Goal: Task Accomplishment & Management: Manage account settings

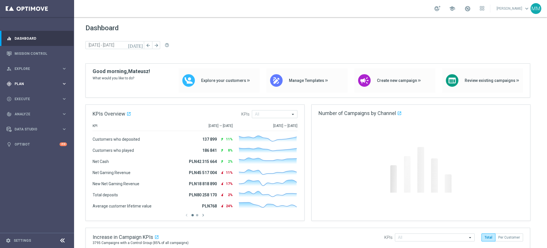
click at [48, 80] on div "gps_fixed Plan keyboard_arrow_right" at bounding box center [37, 83] width 74 height 15
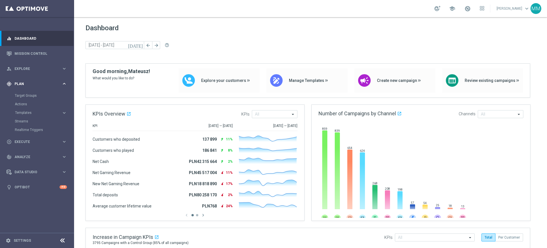
click at [36, 84] on span "Plan" at bounding box center [38, 83] width 47 height 3
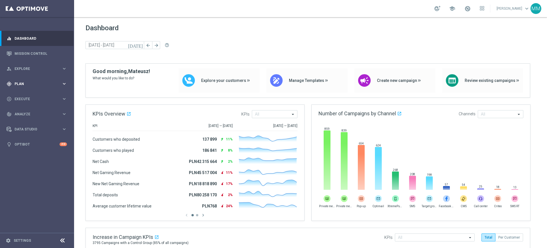
click at [41, 85] on div "gps_fixed Plan" at bounding box center [34, 83] width 55 height 5
click at [32, 111] on span "Templates" at bounding box center [35, 112] width 41 height 3
click at [35, 85] on span "Plan" at bounding box center [38, 83] width 47 height 3
click at [52, 85] on div "gps_fixed Plan" at bounding box center [34, 83] width 55 height 5
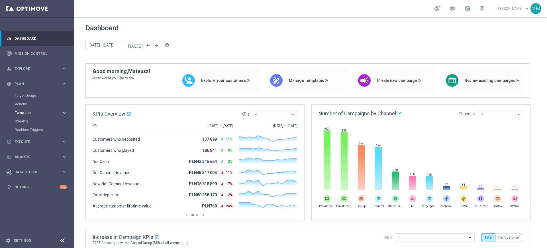
click at [27, 113] on span "Templates" at bounding box center [35, 112] width 41 height 3
click at [34, 84] on span "Plan" at bounding box center [38, 83] width 47 height 3
click at [52, 88] on div "gps_fixed Plan keyboard_arrow_right" at bounding box center [37, 83] width 74 height 15
click at [25, 95] on link "Target Groups" at bounding box center [37, 95] width 44 height 5
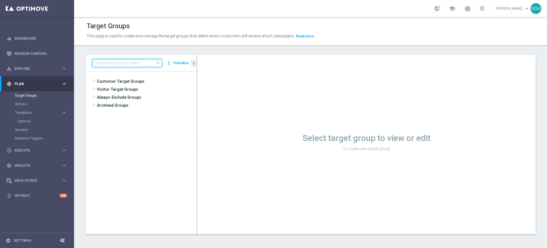
click at [140, 63] on input at bounding box center [127, 63] width 70 height 8
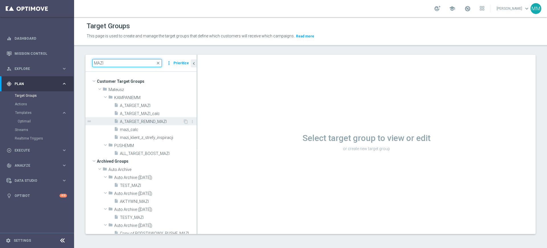
type input "MAZI"
click at [159, 123] on span "A_TARGET_REMIND_MAZI" at bounding box center [151, 121] width 63 height 5
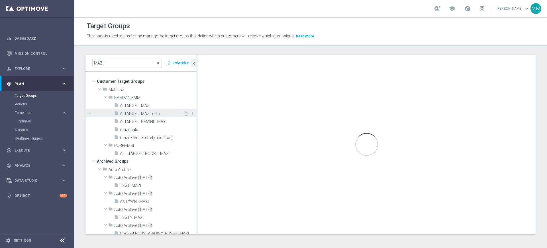
click at [155, 112] on span "A_TARGET_MAZI_calc" at bounding box center [151, 113] width 63 height 5
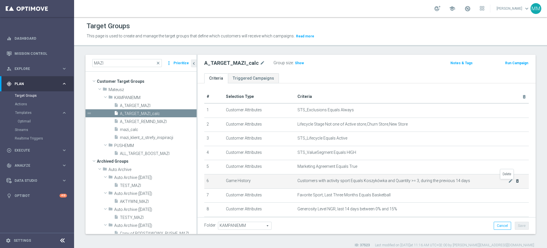
click at [515, 183] on icon "delete_forever" at bounding box center [517, 180] width 5 height 5
click at [515, 182] on icon "delete_forever" at bounding box center [517, 180] width 5 height 5
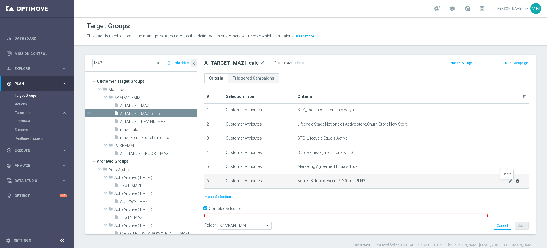
click at [515, 182] on icon "delete_forever" at bounding box center [517, 180] width 5 height 5
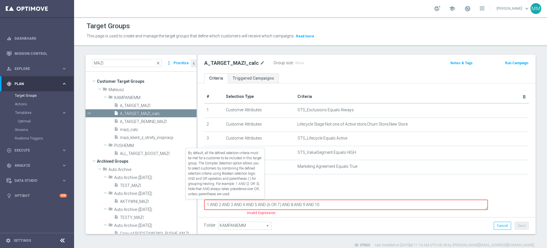
click at [238, 197] on label "Complex Selection" at bounding box center [225, 194] width 33 height 5
click at [208, 199] on input "Complex Selection" at bounding box center [206, 195] width 4 height 8
checkbox input "false"
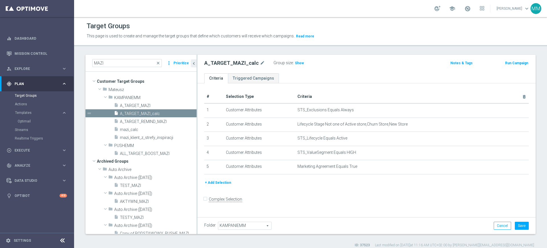
click at [219, 186] on button "+ Add Selection" at bounding box center [217, 182] width 27 height 6
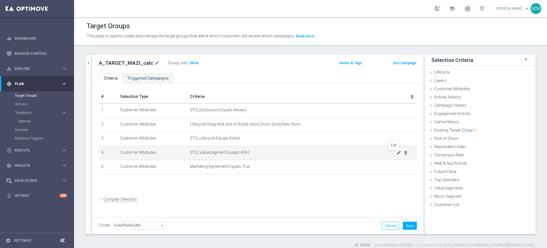
click at [397, 155] on icon "mode_edit" at bounding box center [399, 152] width 5 height 5
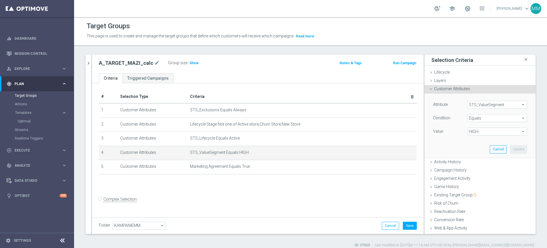
click at [475, 130] on span "HIGH" at bounding box center [497, 131] width 59 height 7
click at [478, 167] on label "MIN" at bounding box center [498, 169] width 60 height 7
type input "MIN"
click at [511, 146] on button "Update" at bounding box center [519, 149] width 17 height 8
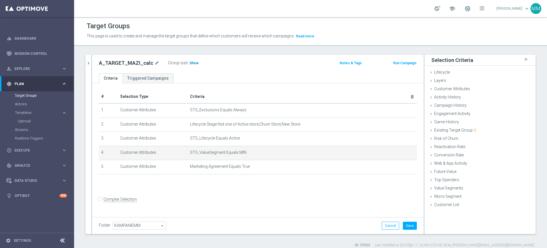
click at [193, 61] on span "Show" at bounding box center [194, 63] width 9 height 4
click at [448, 99] on span "Activity History" at bounding box center [448, 97] width 27 height 5
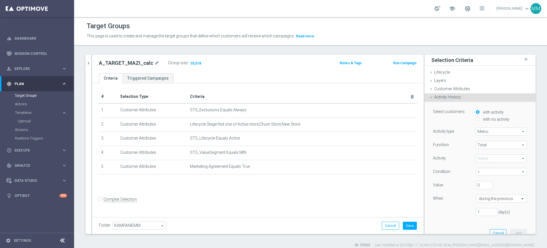
click at [482, 117] on label "with no activity" at bounding box center [496, 119] width 28 height 5
click at [480, 117] on input "with no activity" at bounding box center [478, 119] width 4 height 4
radio input "true"
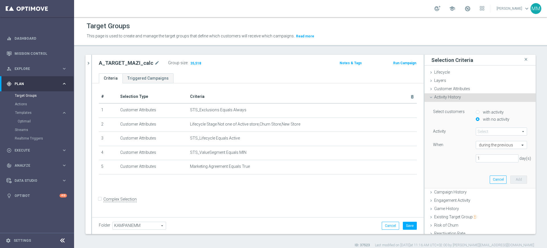
click at [484, 130] on span at bounding box center [501, 131] width 51 height 7
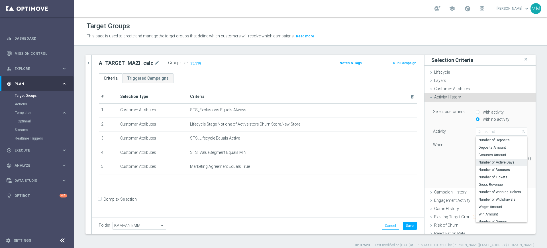
click at [495, 164] on span "Number of Active Days" at bounding box center [502, 162] width 46 height 5
type input "Number of Active Days"
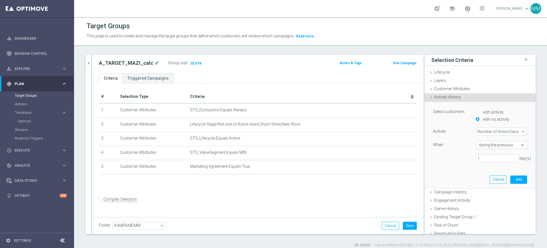
click at [485, 146] on input "text" at bounding box center [496, 145] width 34 height 5
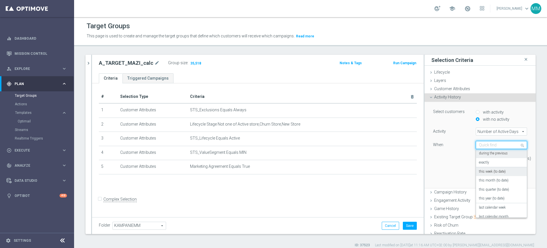
click at [489, 172] on label "this week (to date)" at bounding box center [492, 171] width 27 height 5
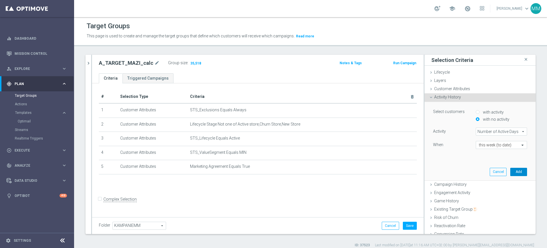
click at [511, 170] on button "Add" at bounding box center [519, 172] width 17 height 8
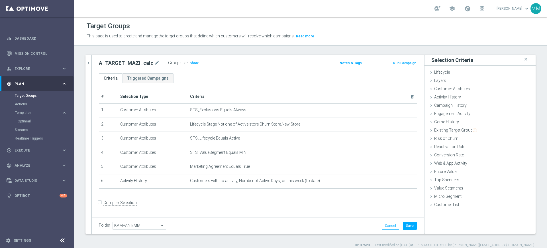
click at [183, 61] on label "Group size" at bounding box center [177, 62] width 19 height 5
click at [190, 61] on span "Show" at bounding box center [194, 63] width 9 height 4
click at [397, 154] on icon "mode_edit" at bounding box center [399, 152] width 5 height 5
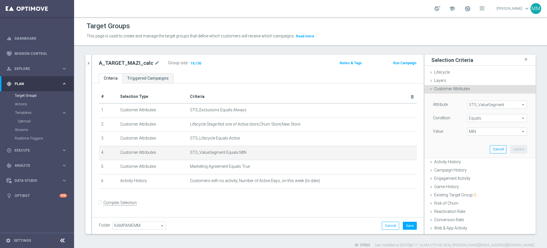
click at [476, 133] on span "MIN" at bounding box center [497, 131] width 59 height 7
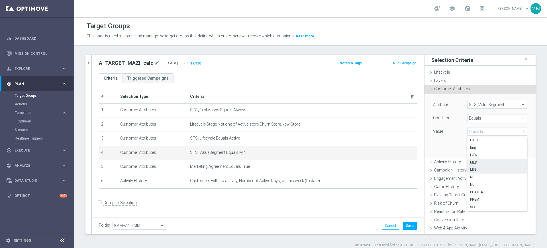
click at [474, 164] on span "MED" at bounding box center [497, 162] width 54 height 5
type input "MED"
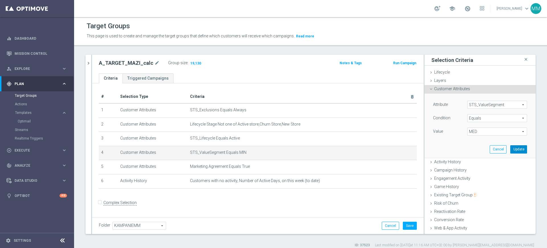
click at [511, 149] on button "Update" at bounding box center [519, 149] width 17 height 8
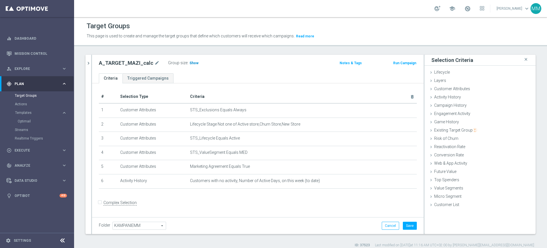
click at [192, 63] on span "Show" at bounding box center [194, 63] width 9 height 4
click at [0, 0] on icon "delete_forever" at bounding box center [0, 0] width 0 height 0
click at [193, 62] on span "Show" at bounding box center [194, 63] width 9 height 4
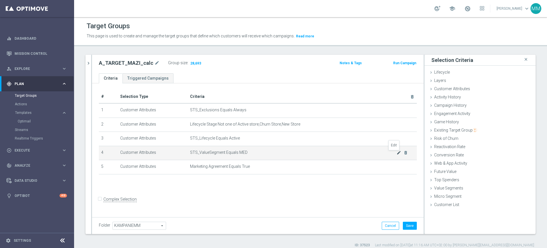
click at [397, 153] on icon "mode_edit" at bounding box center [399, 152] width 5 height 5
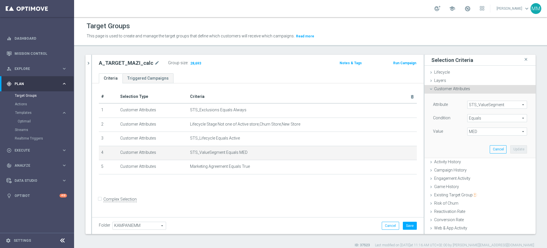
click at [468, 128] on span "MED" at bounding box center [497, 131] width 59 height 7
click at [476, 157] on span "LOW" at bounding box center [497, 155] width 54 height 5
type input "LOW"
click at [511, 148] on button "Update" at bounding box center [519, 149] width 17 height 8
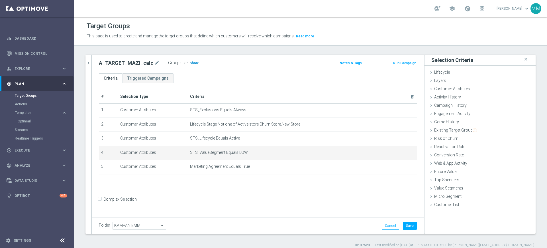
click at [194, 62] on span "Show" at bounding box center [194, 63] width 9 height 4
click at [452, 99] on span "Activity History" at bounding box center [448, 97] width 27 height 5
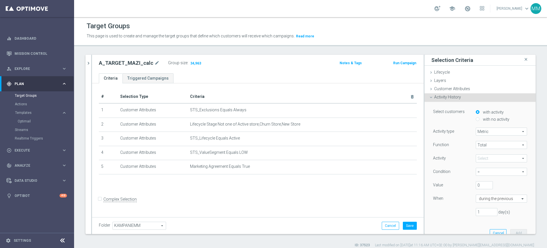
click at [482, 117] on label "with no activity" at bounding box center [496, 119] width 28 height 5
click at [480, 117] on input "with no activity" at bounding box center [478, 119] width 4 height 4
radio input "true"
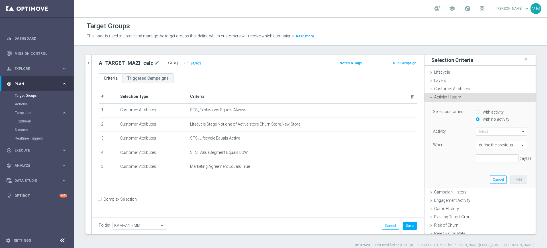
click at [484, 129] on span at bounding box center [501, 131] width 51 height 7
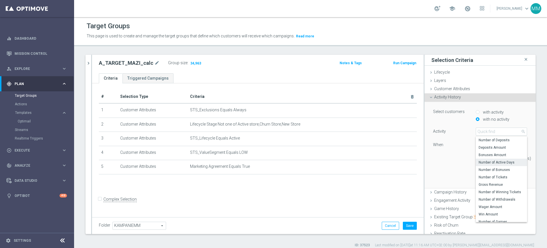
click at [494, 161] on span "Number of Active Days" at bounding box center [502, 162] width 46 height 5
type input "Number of Active Days"
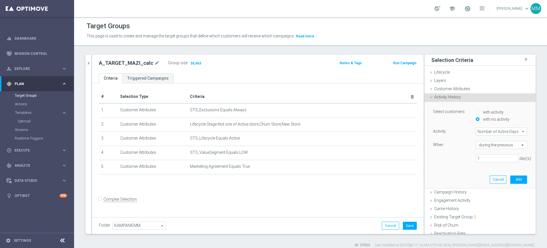
click at [489, 154] on div "Activity Number of Active Days Number of Active Days arrow_drop_down search Whe…" at bounding box center [480, 146] width 94 height 39
click at [489, 144] on input "text" at bounding box center [496, 145] width 34 height 5
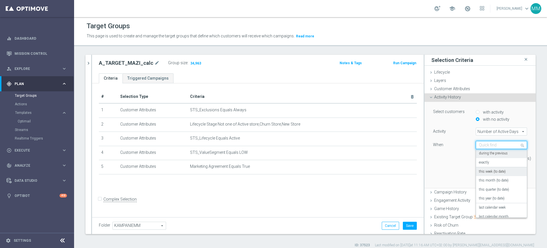
click at [489, 171] on label "this week (to date)" at bounding box center [492, 171] width 27 height 5
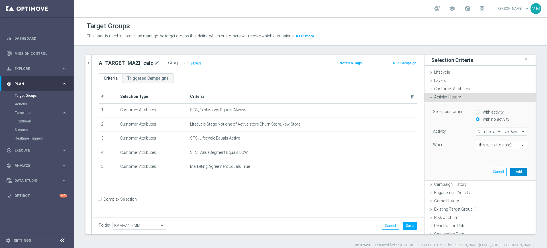
click at [511, 171] on button "Add" at bounding box center [519, 172] width 17 height 8
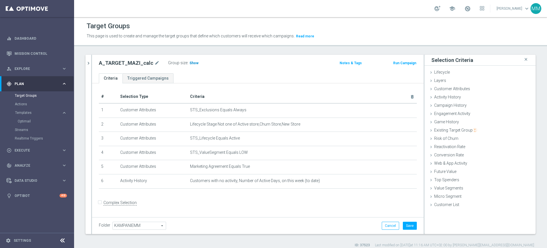
click at [194, 60] on h3 "Show" at bounding box center [194, 63] width 10 height 6
click at [404, 183] on td "Customers with no activity, Number of Active Days, on this week (to date) mode_…" at bounding box center [302, 181] width 229 height 14
click at [404, 183] on icon "delete_forever" at bounding box center [406, 180] width 5 height 5
click at [191, 64] on span "Show" at bounding box center [194, 63] width 9 height 4
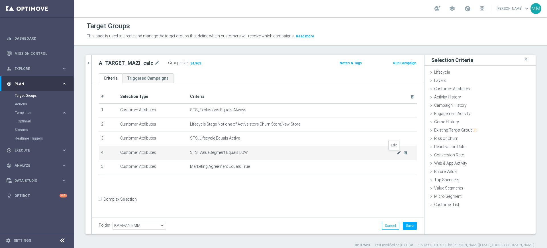
click at [397, 152] on icon "mode_edit" at bounding box center [399, 152] width 5 height 5
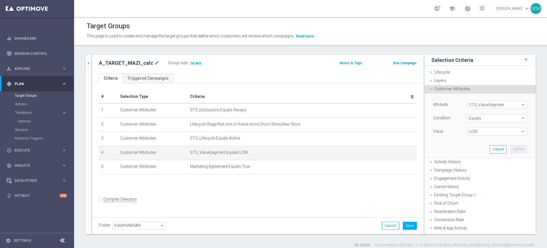
click at [468, 129] on span "LOW" at bounding box center [497, 131] width 59 height 7
click at [475, 139] on span "HIGH" at bounding box center [497, 140] width 54 height 5
type input "HIGH"
click at [511, 150] on button "Update" at bounding box center [519, 149] width 17 height 8
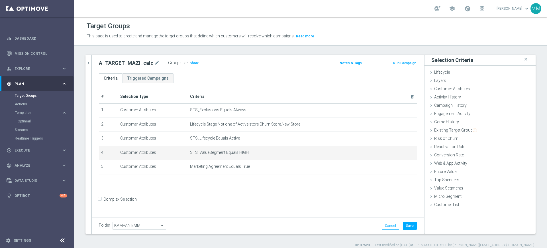
click at [194, 59] on div "Group size : Show" at bounding box center [196, 62] width 57 height 7
click at [192, 62] on span "Show" at bounding box center [194, 63] width 9 height 4
drag, startPoint x: 455, startPoint y: 99, endPoint x: 461, endPoint y: 113, distance: 15.6
click at [455, 99] on span "Activity History" at bounding box center [448, 97] width 27 height 5
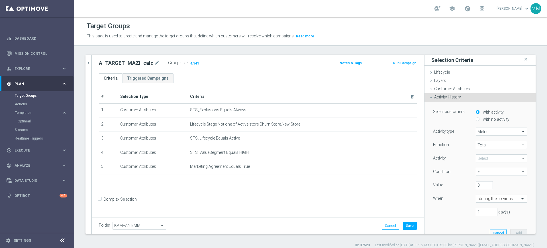
click at [488, 119] on label "with no activity" at bounding box center [496, 119] width 28 height 5
click at [480, 119] on input "with no activity" at bounding box center [478, 119] width 4 height 4
radio input "true"
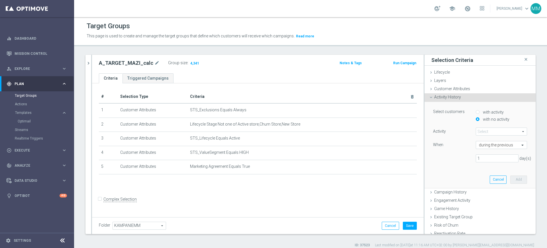
click at [488, 127] on div "Select customers with activity with no activity Activity Select arrow_drop_down…" at bounding box center [480, 138] width 94 height 58
click at [488, 130] on span at bounding box center [501, 131] width 51 height 7
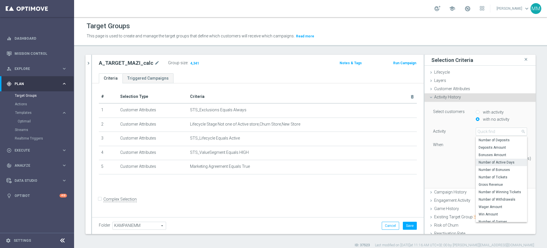
click at [495, 164] on span "Number of Active Days" at bounding box center [502, 162] width 46 height 5
type input "Number of Active Days"
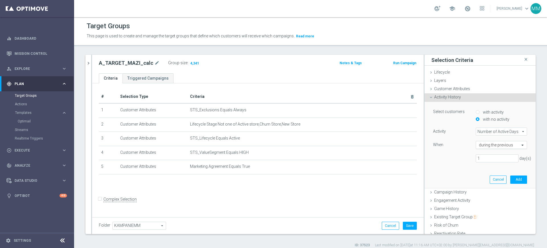
click at [493, 145] on input "text" at bounding box center [496, 145] width 34 height 5
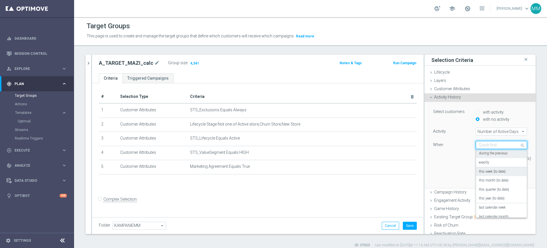
click at [495, 172] on label "this week (to date)" at bounding box center [492, 171] width 27 height 5
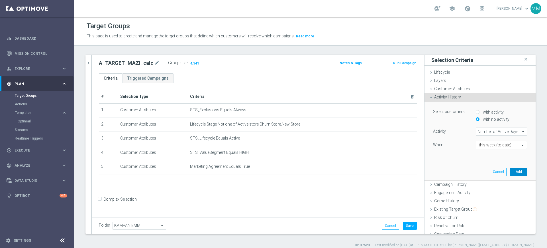
click at [511, 172] on button "Add" at bounding box center [519, 172] width 17 height 8
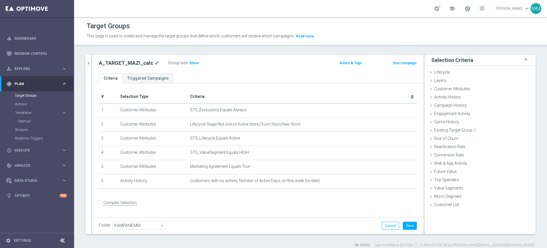
click at [467, 12] on link at bounding box center [467, 8] width 7 height 9
click at [467, 11] on span at bounding box center [468, 8] width 6 height 6
click at [189, 60] on h3 "Show" at bounding box center [194, 63] width 10 height 6
click at [397, 155] on icon "mode_edit" at bounding box center [399, 152] width 5 height 5
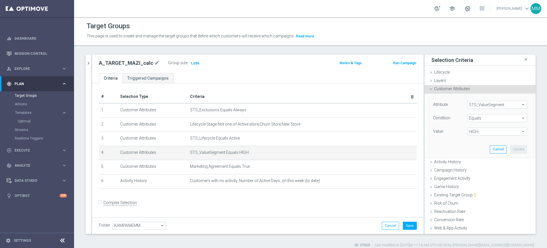
click at [472, 131] on span "HIGH" at bounding box center [497, 131] width 59 height 7
click at [478, 171] on span "MIN" at bounding box center [497, 169] width 54 height 5
type input "MIN"
click at [511, 146] on button "Update" at bounding box center [519, 149] width 17 height 8
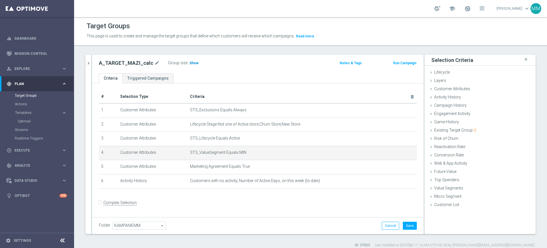
click at [190, 62] on span "Show" at bounding box center [194, 63] width 9 height 4
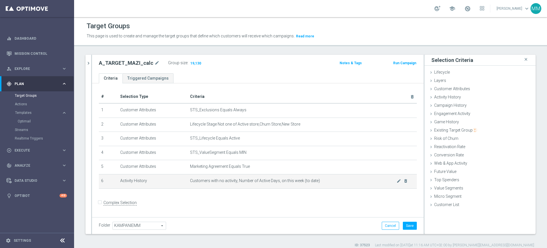
click at [363, 181] on span "Customers with no activity, Number of Active Days, on this week (to date)" at bounding box center [293, 180] width 207 height 5
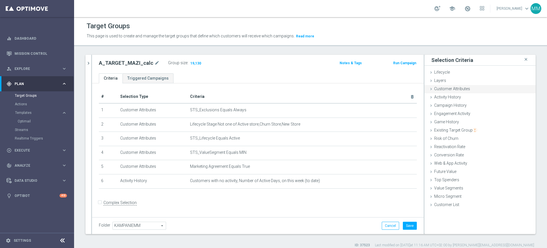
click at [456, 90] on span "Customer Attributes" at bounding box center [453, 88] width 36 height 5
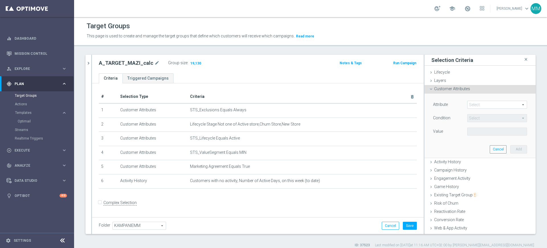
click at [472, 103] on span at bounding box center [497, 104] width 59 height 7
click at [0, 0] on input "search" at bounding box center [0, 0] width 0 height 0
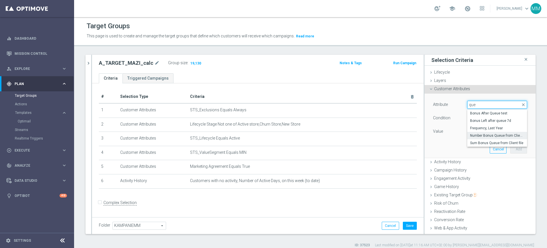
type input "que"
click at [485, 133] on label "Number Bonus Queue from Client file" at bounding box center [498, 135] width 60 height 7
type input "Number Bonus Queue from Client file"
type input "="
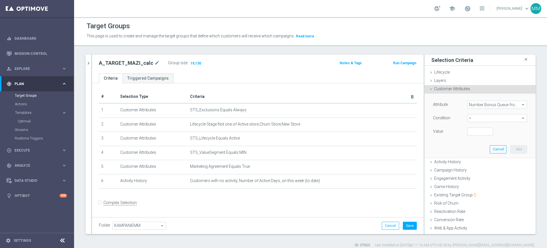
click at [485, 117] on span "=" at bounding box center [497, 117] width 59 height 7
drag, startPoint x: 451, startPoint y: 129, endPoint x: 455, endPoint y: 131, distance: 4.2
click at [450, 129] on div "Value" at bounding box center [446, 131] width 34 height 9
click at [468, 130] on input "number" at bounding box center [481, 131] width 26 height 8
type input "0"
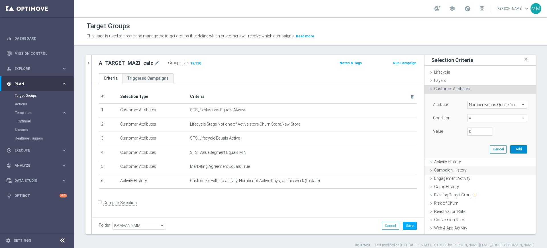
drag, startPoint x: 503, startPoint y: 146, endPoint x: 481, endPoint y: 143, distance: 22.5
click at [511, 146] on button "Add" at bounding box center [519, 149] width 17 height 8
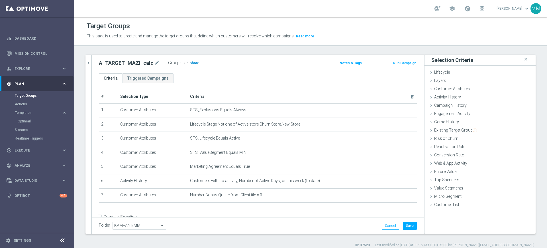
click at [190, 62] on span "Show" at bounding box center [194, 63] width 9 height 4
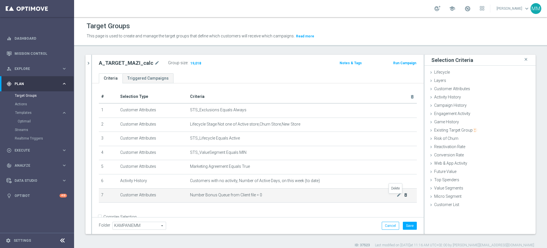
click at [404, 197] on icon "delete_forever" at bounding box center [406, 194] width 5 height 5
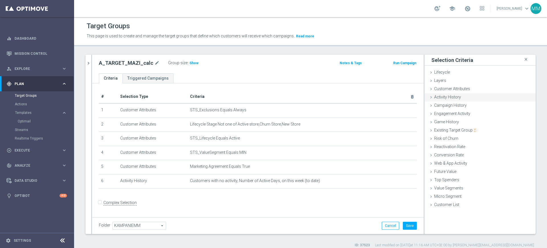
click at [453, 98] on span "Activity History" at bounding box center [448, 97] width 27 height 5
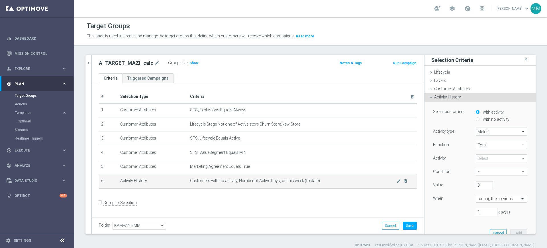
click at [326, 178] on td "Customers with no activity, Number of Active Days, on this week (to date) mode_…" at bounding box center [302, 181] width 229 height 14
click at [447, 101] on div "Activity History done selection saved" at bounding box center [480, 97] width 111 height 9
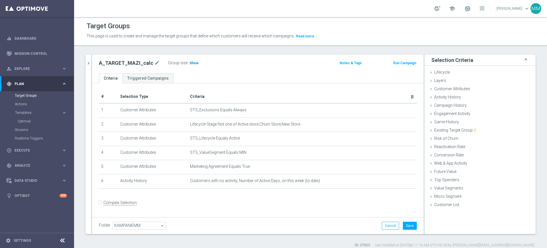
click at [190, 63] on span "Show" at bounding box center [194, 63] width 9 height 4
click at [449, 159] on div "Web & App Activity done" at bounding box center [480, 163] width 111 height 9
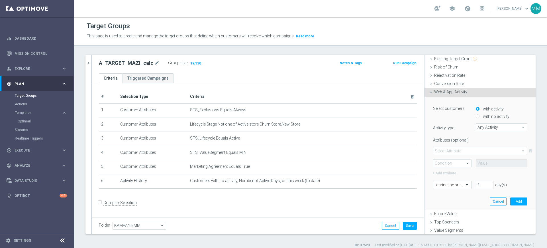
click at [486, 117] on label "with no activity" at bounding box center [496, 116] width 28 height 5
click at [480, 117] on input "with no activity" at bounding box center [478, 117] width 4 height 4
radio input "true"
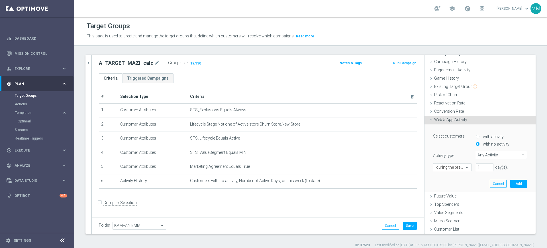
scroll to position [43, 0]
click at [479, 154] on span "Any Activity" at bounding box center [501, 155] width 51 height 7
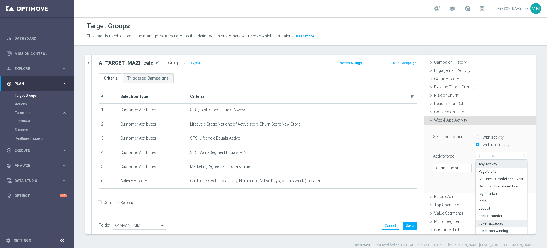
click at [494, 223] on span "ticket_accepted" at bounding box center [502, 223] width 46 height 5
type input "ticket_accepted"
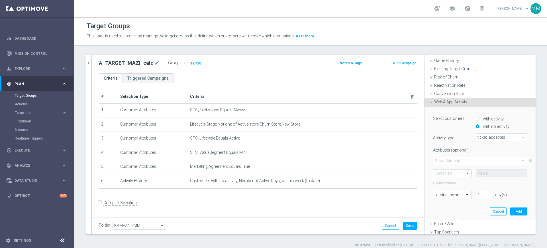
scroll to position [79, 0]
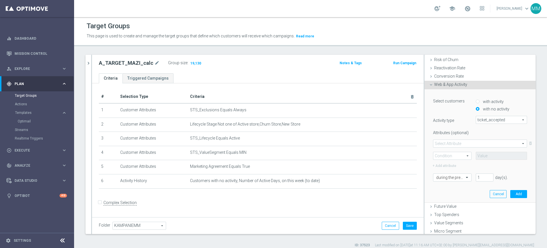
click at [452, 142] on span at bounding box center [481, 143] width 94 height 7
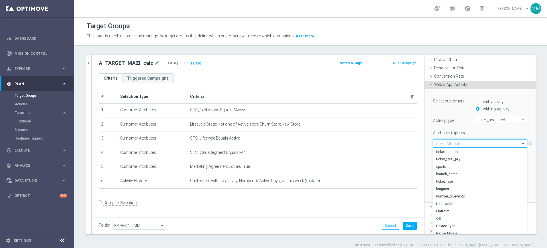
click at [452, 123] on div "Activity type ticket_accepted ticket_accepted arrow_drop_down search" at bounding box center [480, 120] width 103 height 8
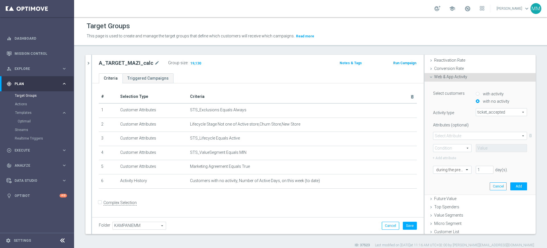
scroll to position [88, 0]
click at [450, 167] on div at bounding box center [453, 167] width 38 height 5
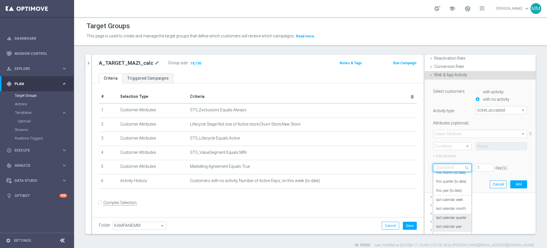
scroll to position [50, 0]
click at [444, 215] on div "[DATE]" at bounding box center [453, 216] width 32 height 9
click at [511, 182] on button "Add" at bounding box center [519, 184] width 17 height 8
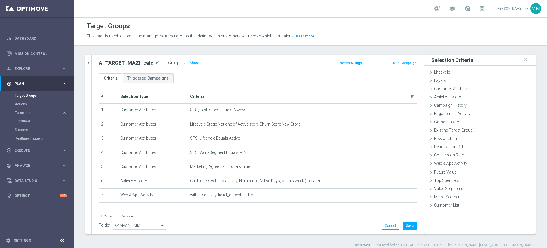
scroll to position [0, 0]
click at [190, 62] on span "Show" at bounding box center [194, 63] width 9 height 4
click at [458, 164] on span "Web & App Activity" at bounding box center [451, 163] width 33 height 5
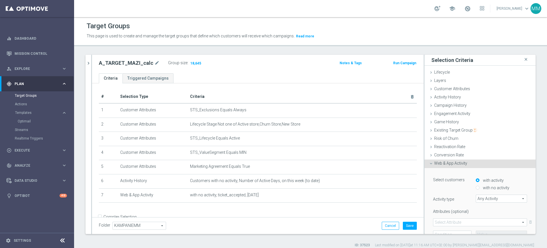
click at [485, 187] on label "with no activity" at bounding box center [496, 187] width 28 height 5
click at [480, 187] on input "with no activity" at bounding box center [478, 188] width 4 height 4
radio input "true"
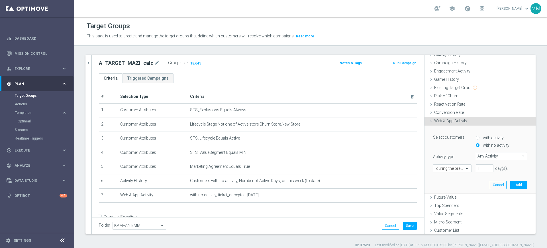
scroll to position [43, 0]
click at [481, 161] on div "Select customers with activity with no activity Activity type Any Activity Any …" at bounding box center [480, 152] width 94 height 40
click at [483, 154] on span "Any Activity" at bounding box center [501, 155] width 51 height 7
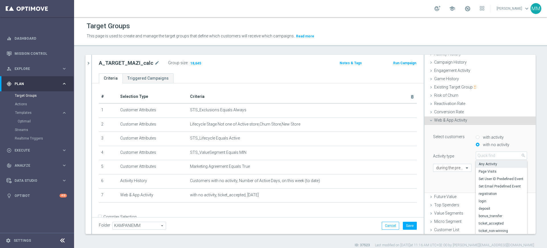
drag, startPoint x: 491, startPoint y: 208, endPoint x: 486, endPoint y: 204, distance: 6.8
click at [492, 208] on span "deposit" at bounding box center [502, 208] width 46 height 5
type input "deposit"
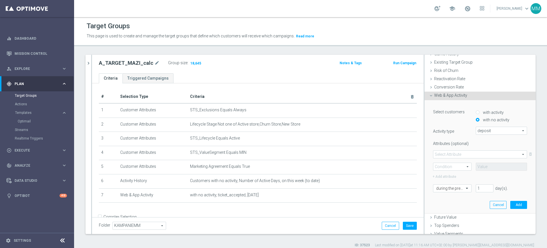
scroll to position [88, 0]
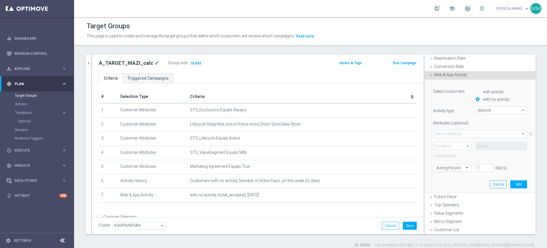
click at [451, 170] on div "during the previous" at bounding box center [452, 168] width 38 height 8
drag, startPoint x: 445, startPoint y: 217, endPoint x: 483, endPoint y: 205, distance: 39.7
click at [445, 216] on div "[DATE]" at bounding box center [453, 216] width 32 height 9
click at [512, 183] on button "Add" at bounding box center [519, 184] width 17 height 8
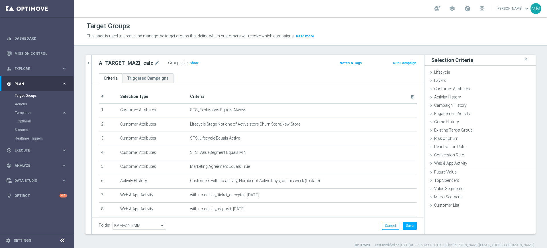
scroll to position [0, 0]
click at [196, 61] on div "Group size : Show" at bounding box center [196, 62] width 57 height 7
click at [192, 60] on h3 "Show" at bounding box center [194, 63] width 10 height 6
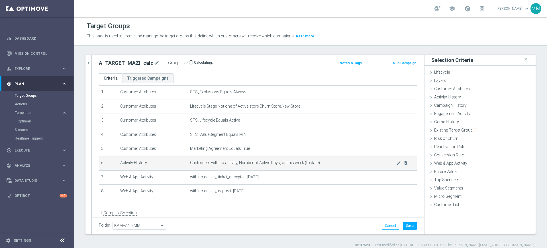
scroll to position [28, 0]
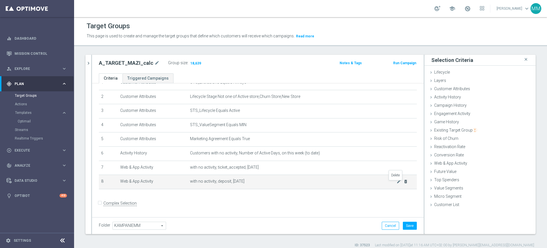
click at [404, 183] on icon "delete_forever" at bounding box center [406, 181] width 5 height 5
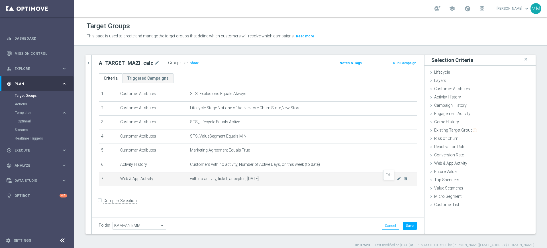
scroll to position [13, 0]
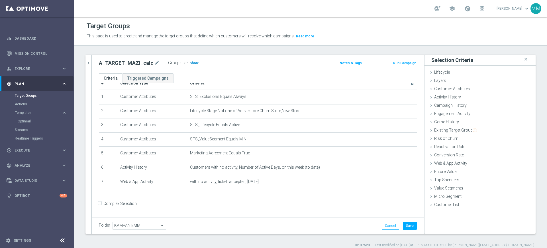
click at [192, 61] on span "Show" at bounding box center [194, 63] width 9 height 4
click at [450, 99] on span "Activity History" at bounding box center [448, 97] width 27 height 5
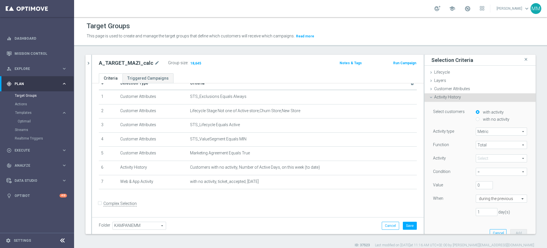
click at [439, 98] on span "Activity History" at bounding box center [448, 97] width 27 height 5
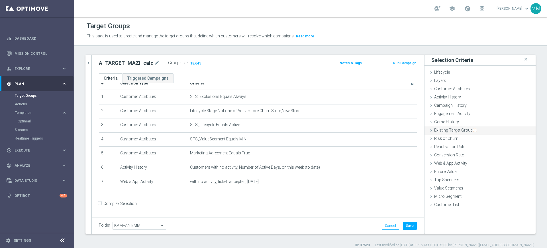
click at [454, 132] on span "Existing Target Group" at bounding box center [456, 130] width 43 height 5
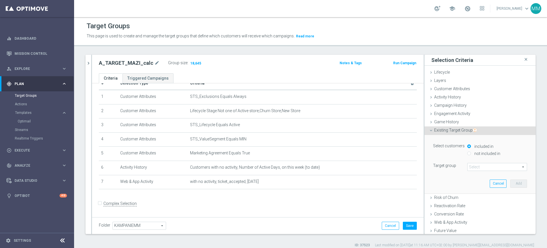
click at [453, 130] on span "Existing Target Group" at bounding box center [456, 130] width 43 height 5
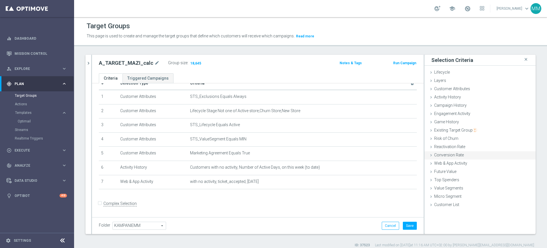
click at [448, 159] on ul "Lifecycle done Cancel Add Layers done Cancel Add Customer Attributes done" at bounding box center [480, 138] width 111 height 141
click at [457, 161] on span "Web & App Activity" at bounding box center [451, 163] width 33 height 5
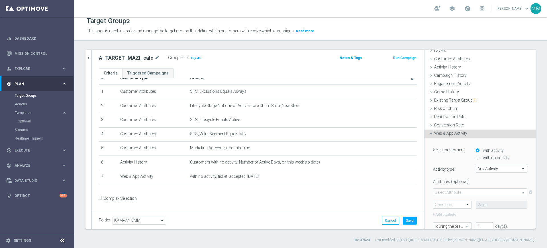
scroll to position [36, 0]
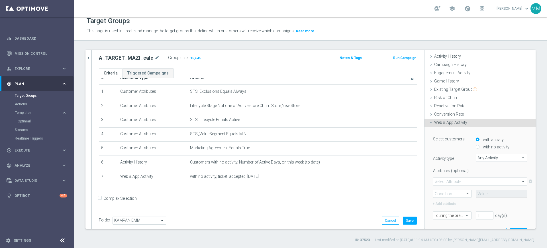
click at [476, 145] on input "with no activity" at bounding box center [478, 147] width 4 height 4
radio input "true"
click at [478, 158] on span "Any Activity" at bounding box center [501, 157] width 51 height 7
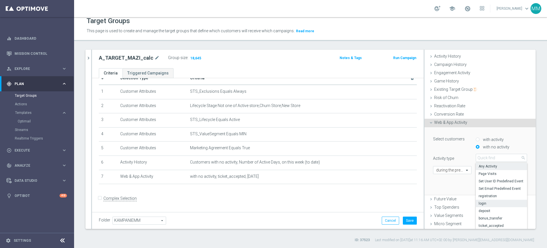
click at [492, 202] on span "login" at bounding box center [502, 203] width 46 height 5
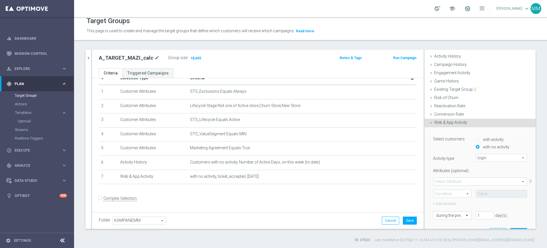
click at [484, 157] on span "login" at bounding box center [501, 157] width 51 height 7
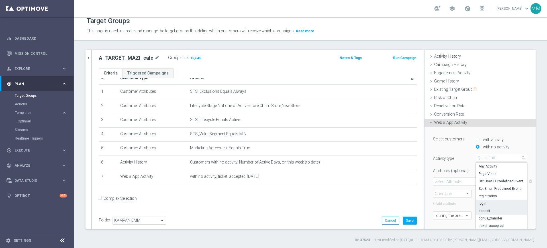
click at [488, 212] on span "deposit" at bounding box center [502, 210] width 46 height 5
type input "deposit"
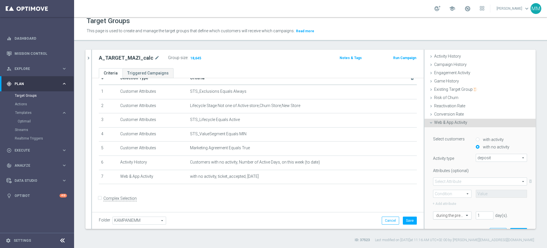
click at [456, 215] on div at bounding box center [453, 215] width 38 height 5
click at [449, 193] on div "on this date" at bounding box center [453, 196] width 32 height 9
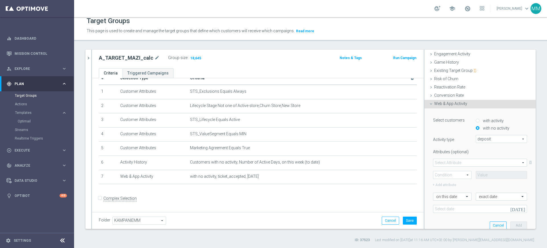
scroll to position [71, 0]
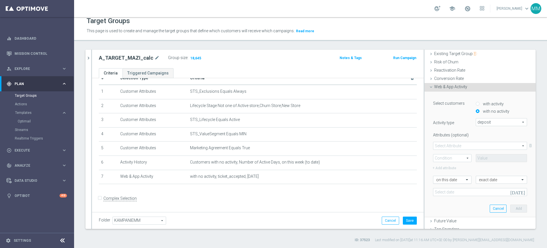
click at [446, 177] on input "text" at bounding box center [447, 179] width 21 height 5
click at [443, 151] on div "[DATE]" at bounding box center [453, 151] width 32 height 9
click at [511, 195] on button "Add" at bounding box center [519, 196] width 17 height 8
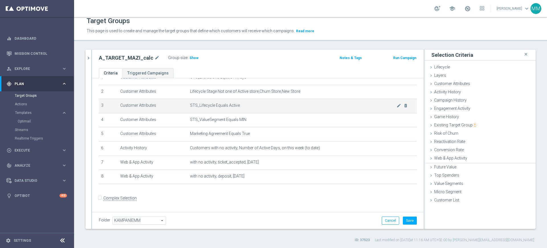
scroll to position [0, 0]
click at [193, 57] on span "Show" at bounding box center [194, 58] width 9 height 4
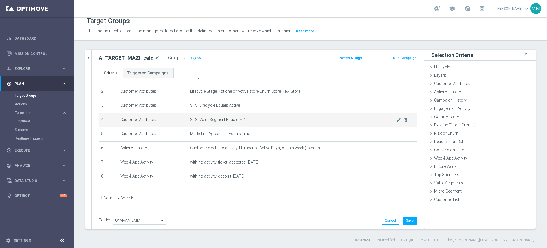
click at [385, 120] on span "STS_ValueSegment Equals MIN" at bounding box center [293, 119] width 207 height 5
click at [386, 120] on span "STS_ValueSegment Equals MIN" at bounding box center [293, 119] width 207 height 5
click at [397, 119] on icon "mode_edit" at bounding box center [399, 119] width 5 height 5
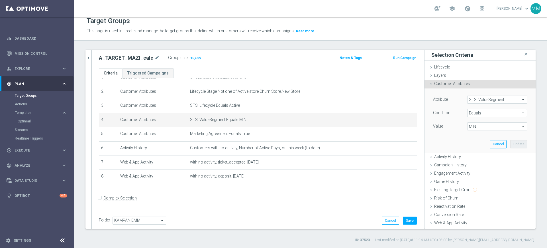
click at [471, 126] on span "MIN" at bounding box center [497, 126] width 59 height 7
click at [474, 150] on span "LOW" at bounding box center [497, 149] width 54 height 5
type input "LOW"
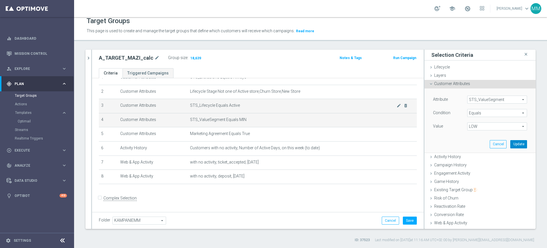
drag, startPoint x: 505, startPoint y: 144, endPoint x: 365, endPoint y: 108, distance: 144.3
click at [511, 144] on button "Update" at bounding box center [519, 144] width 17 height 8
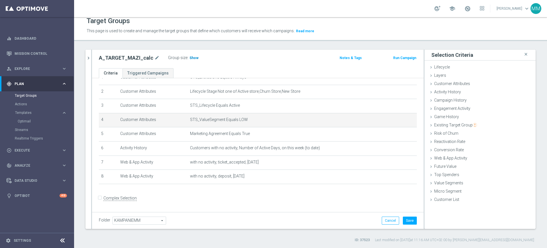
click at [190, 56] on span "Show" at bounding box center [194, 58] width 9 height 4
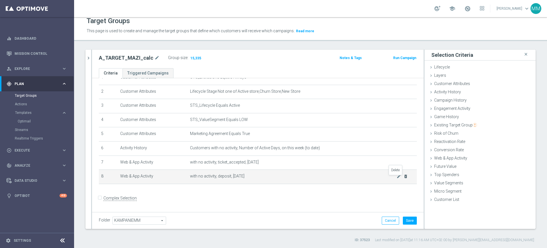
click at [404, 178] on icon "delete_forever" at bounding box center [406, 176] width 5 height 5
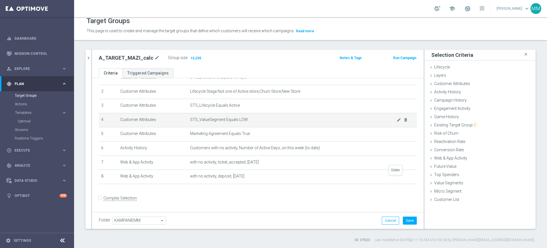
scroll to position [13, 0]
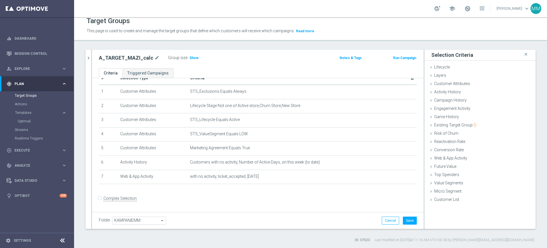
click at [193, 54] on div "Group size : Show" at bounding box center [196, 57] width 57 height 7
click at [192, 55] on h3 "Show" at bounding box center [194, 58] width 10 height 6
click at [404, 178] on icon "delete_forever" at bounding box center [406, 176] width 5 height 5
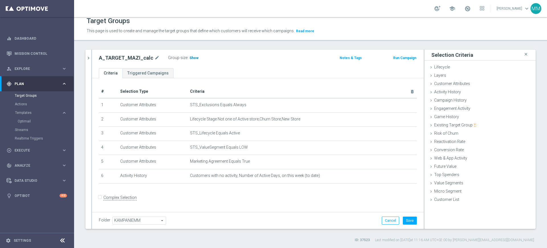
click at [194, 60] on span "Show" at bounding box center [194, 58] width 9 height 4
click at [458, 156] on span "Web & App Activity" at bounding box center [451, 158] width 33 height 5
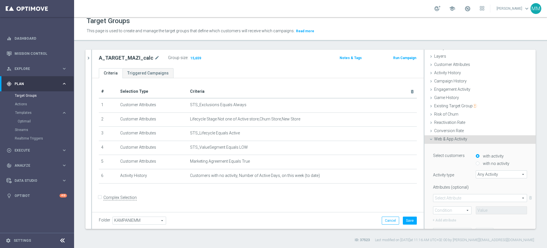
scroll to position [36, 0]
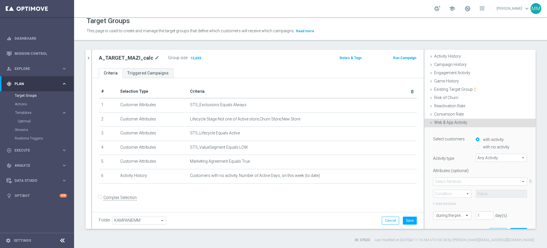
click at [482, 146] on label "with no activity" at bounding box center [496, 146] width 28 height 5
click at [479, 146] on input "with no activity" at bounding box center [478, 147] width 4 height 4
radio input "true"
click at [481, 156] on span "Any Activity" at bounding box center [501, 157] width 51 height 7
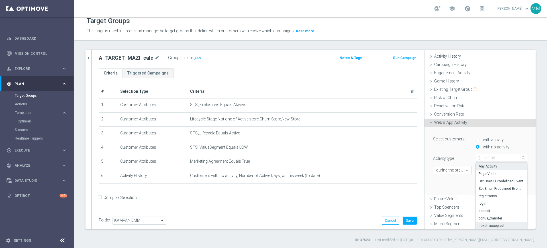
click at [494, 223] on span "ticket_accepted" at bounding box center [502, 225] width 46 height 5
type input "ticket_accepted"
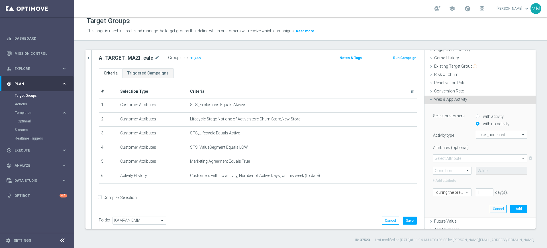
scroll to position [71, 0]
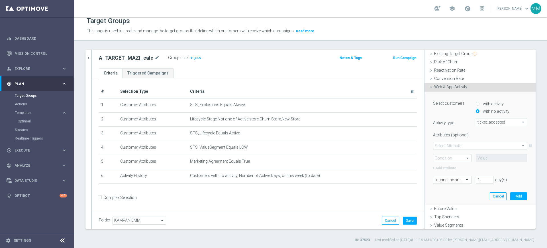
click at [451, 144] on span at bounding box center [481, 145] width 94 height 7
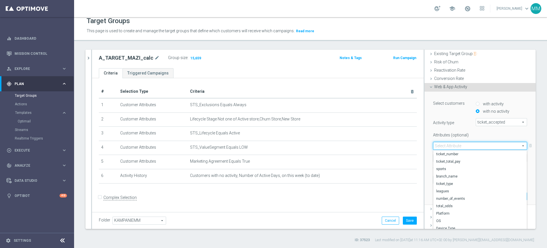
click at [448, 132] on label "Attributes (optional)" at bounding box center [450, 133] width 43 height 7
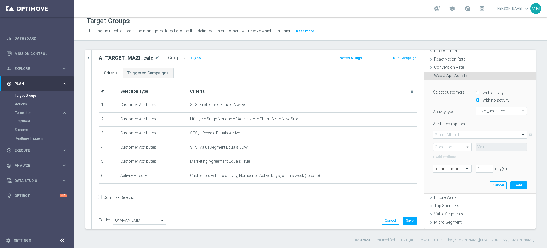
scroll to position [88, 0]
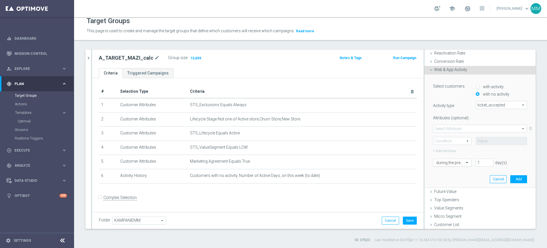
click at [448, 163] on input "text" at bounding box center [447, 162] width 21 height 5
click at [451, 213] on div "[DATE]" at bounding box center [453, 210] width 32 height 9
click at [513, 177] on button "Add" at bounding box center [519, 179] width 17 height 8
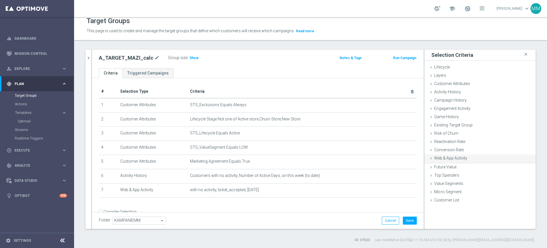
scroll to position [0, 0]
click at [455, 155] on div "Web & App Activity done selection saved" at bounding box center [480, 158] width 111 height 9
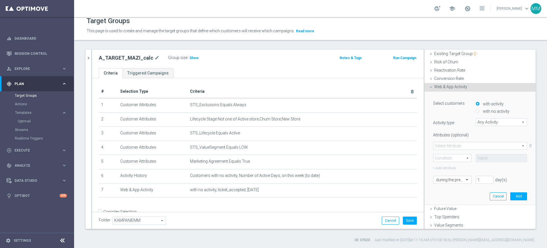
click at [484, 111] on label "with no activity" at bounding box center [496, 111] width 28 height 5
click at [480, 111] on input "with no activity" at bounding box center [478, 111] width 4 height 4
radio input "true"
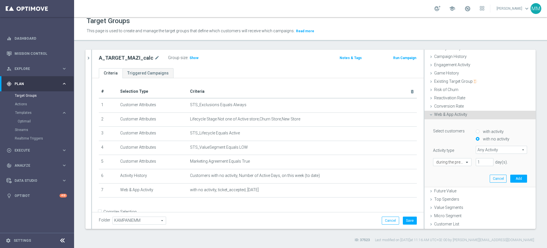
scroll to position [43, 0]
click at [476, 150] on span "Any Activity" at bounding box center [501, 150] width 51 height 7
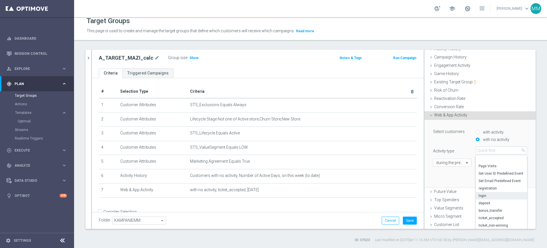
scroll to position [34, 0]
click at [486, 169] on span "deposit" at bounding box center [502, 167] width 46 height 5
type input "deposit"
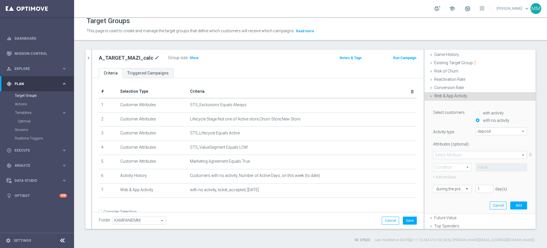
scroll to position [79, 0]
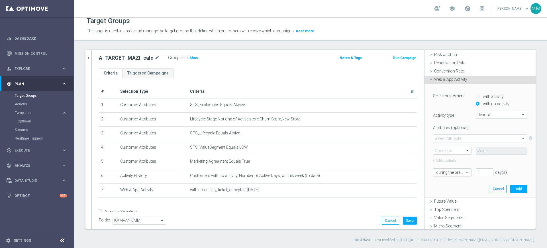
click at [443, 168] on div "during the previous" at bounding box center [452, 172] width 38 height 8
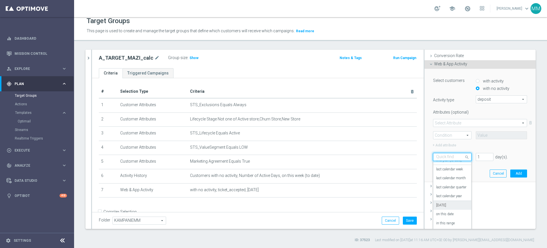
click at [447, 204] on div "[DATE]" at bounding box center [453, 205] width 32 height 9
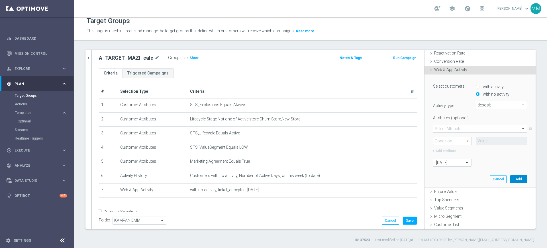
click at [514, 180] on button "Add" at bounding box center [519, 179] width 17 height 8
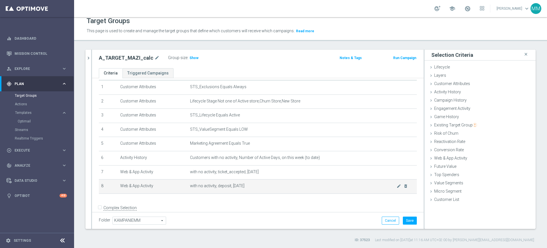
scroll to position [28, 0]
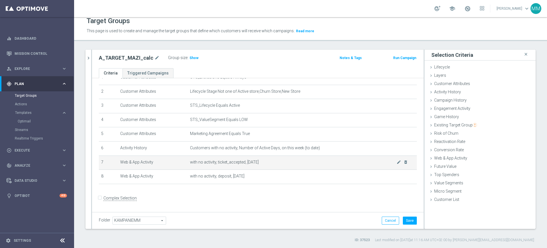
click at [236, 164] on span "with no activity, ticket_accepted, [DATE]" at bounding box center [293, 162] width 207 height 5
click at [235, 163] on span "with no activity, ticket_accepted, [DATE]" at bounding box center [293, 162] width 207 height 5
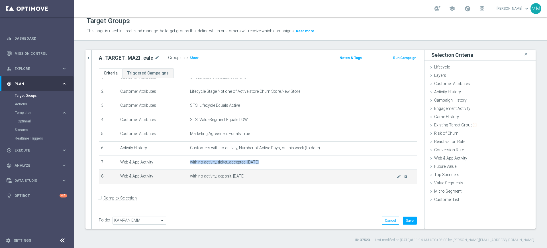
copy tbody "with no activity, ticket_accepted, [DATE] mode_edit delete_forever"
click at [208, 176] on span "with no activity, deposit, [DATE]" at bounding box center [293, 176] width 207 height 5
click at [206, 177] on span "with no activity, deposit, [DATE]" at bounding box center [293, 176] width 207 height 5
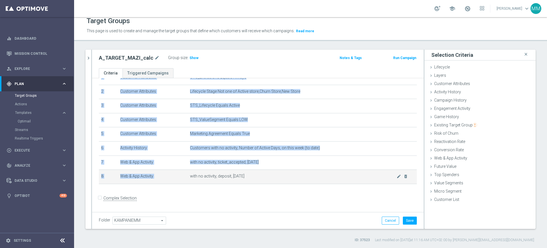
click at [206, 177] on span "with no activity, deposit, [DATE]" at bounding box center [293, 176] width 207 height 5
click at [190, 57] on span "Show" at bounding box center [194, 58] width 9 height 4
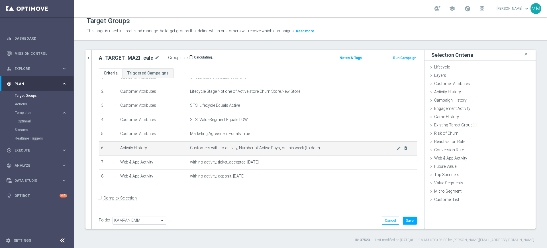
click at [202, 147] on span "Customers with no activity, Number of Active Days, on this week (to date)" at bounding box center [293, 147] width 207 height 5
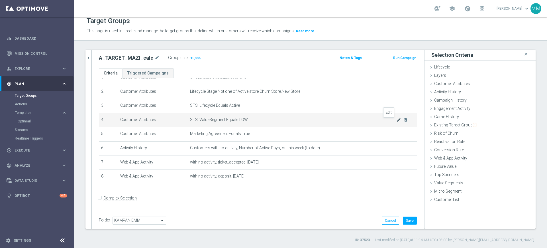
click at [397, 121] on icon "mode_edit" at bounding box center [399, 119] width 5 height 5
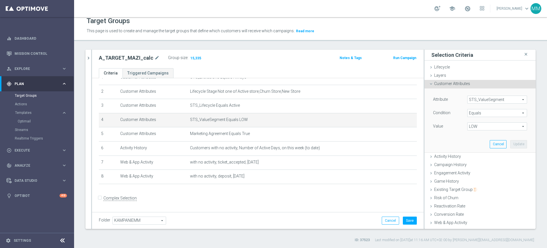
click at [469, 127] on span "LOW" at bounding box center [497, 126] width 59 height 7
click at [482, 159] on span "MED" at bounding box center [497, 157] width 54 height 5
click at [480, 123] on span "MED" at bounding box center [497, 126] width 59 height 7
drag, startPoint x: 482, startPoint y: 162, endPoint x: 495, endPoint y: 149, distance: 18.4
click at [482, 163] on span "MIN" at bounding box center [497, 164] width 54 height 5
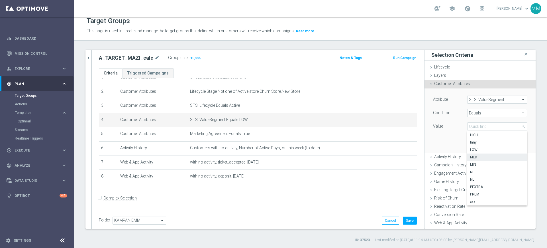
type input "MIN"
click at [511, 144] on button "Update" at bounding box center [519, 144] width 17 height 8
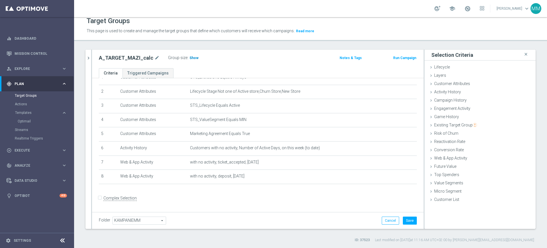
click at [194, 58] on span "Show" at bounding box center [194, 58] width 9 height 4
click at [40, 52] on link "Mission Control" at bounding box center [41, 53] width 52 height 15
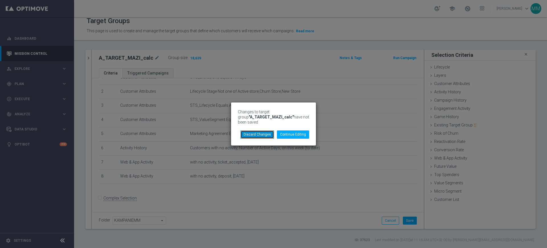
click at [270, 132] on button "Discard Changes" at bounding box center [258, 134] width 34 height 8
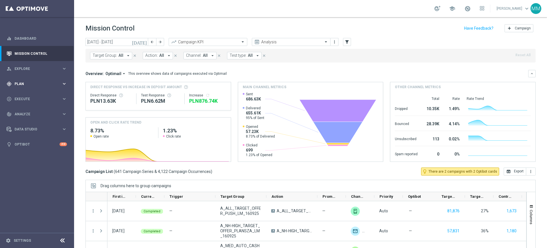
click at [45, 84] on span "Plan" at bounding box center [38, 83] width 47 height 3
